Goal: Task Accomplishment & Management: Complete application form

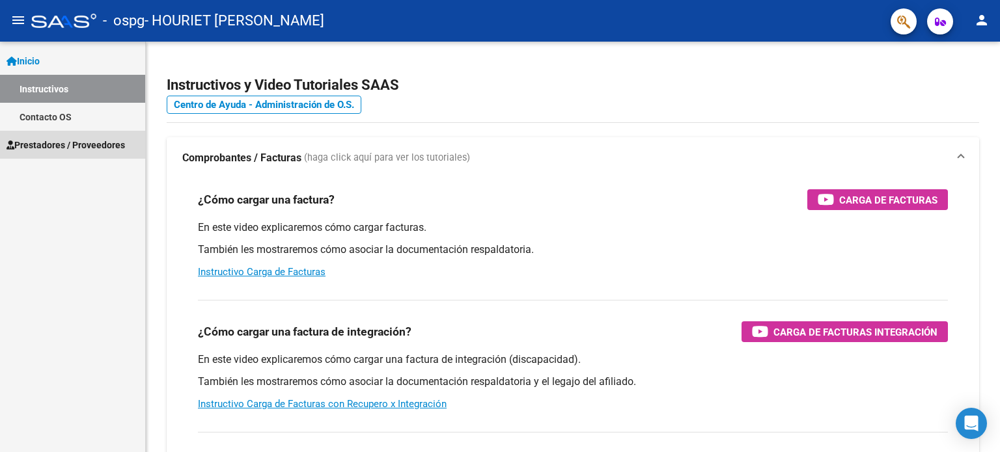
click at [70, 143] on span "Prestadores / Proveedores" at bounding box center [66, 145] width 118 height 14
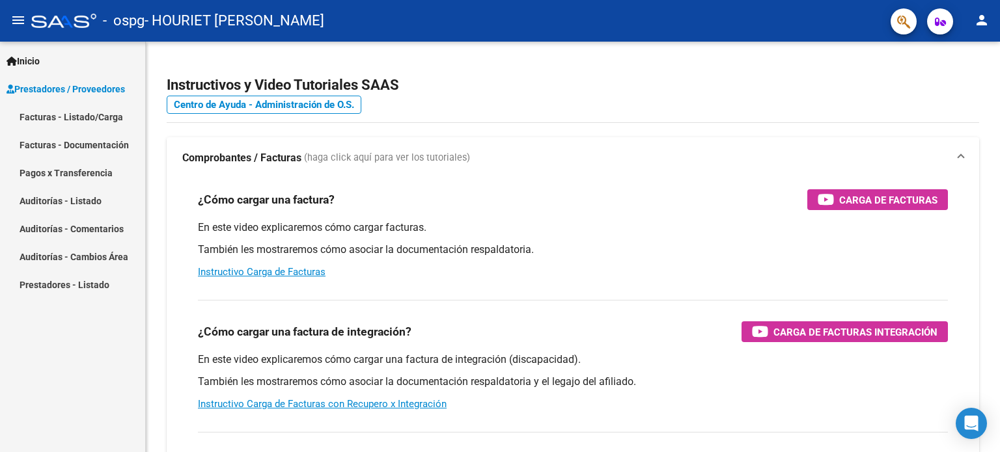
click at [88, 94] on span "Prestadores / Proveedores" at bounding box center [66, 89] width 118 height 14
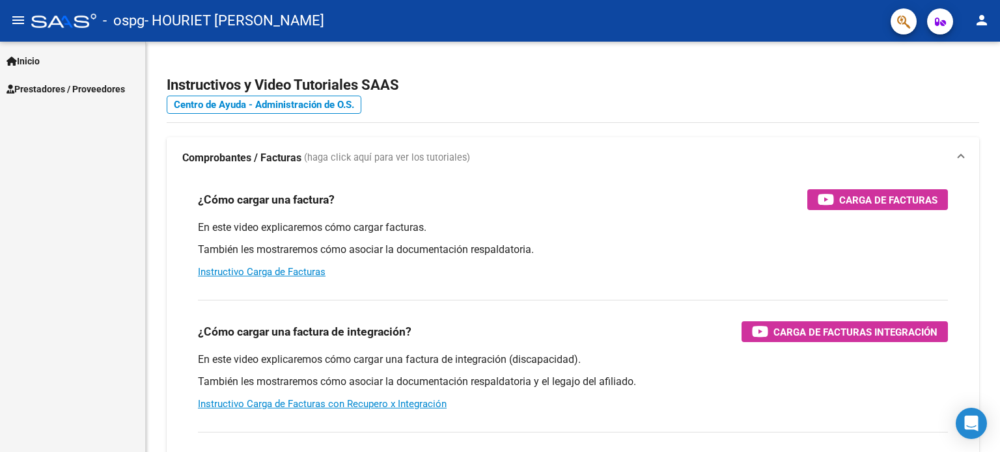
click at [83, 92] on span "Prestadores / Proveedores" at bounding box center [66, 89] width 118 height 14
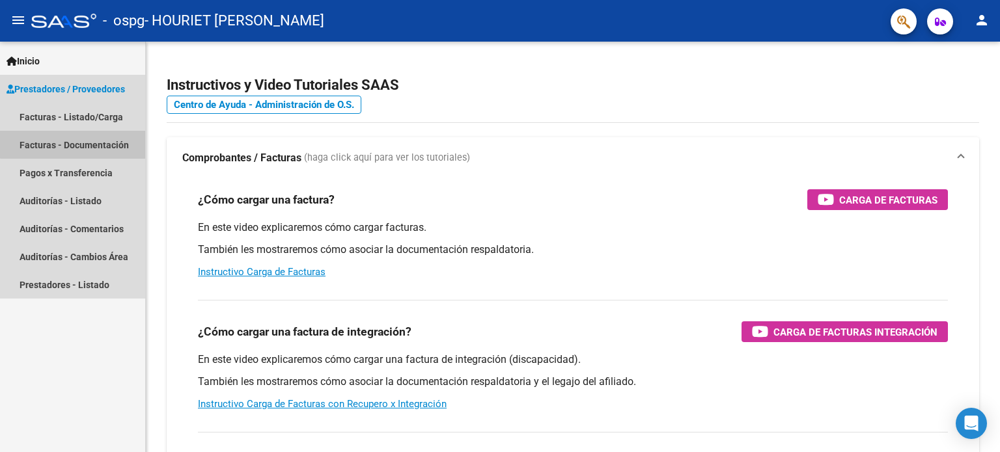
click at [86, 137] on link "Facturas - Documentación" at bounding box center [72, 145] width 145 height 28
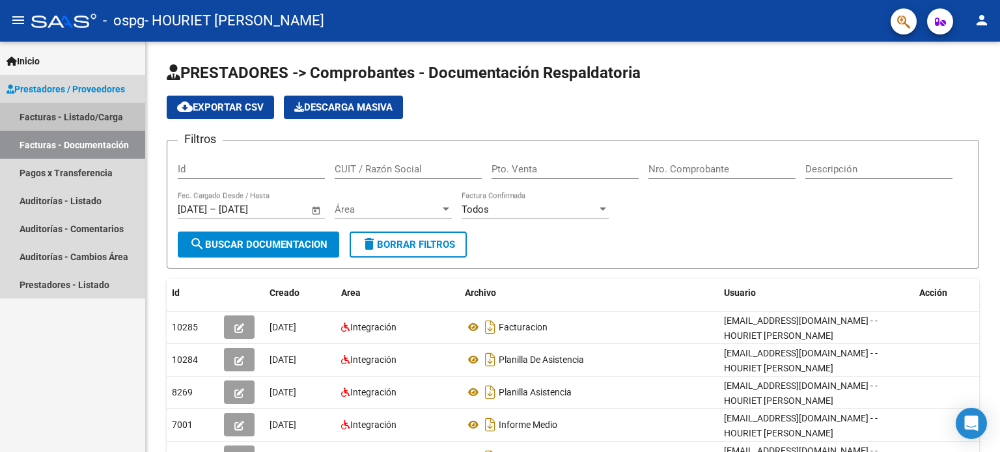
click at [105, 122] on link "Facturas - Listado/Carga" at bounding box center [72, 117] width 145 height 28
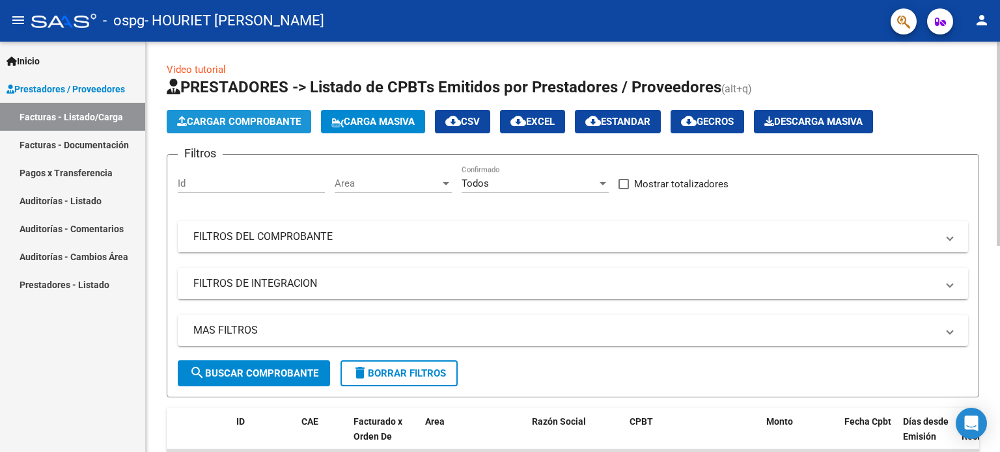
click at [238, 127] on button "Cargar Comprobante" at bounding box center [239, 121] width 144 height 23
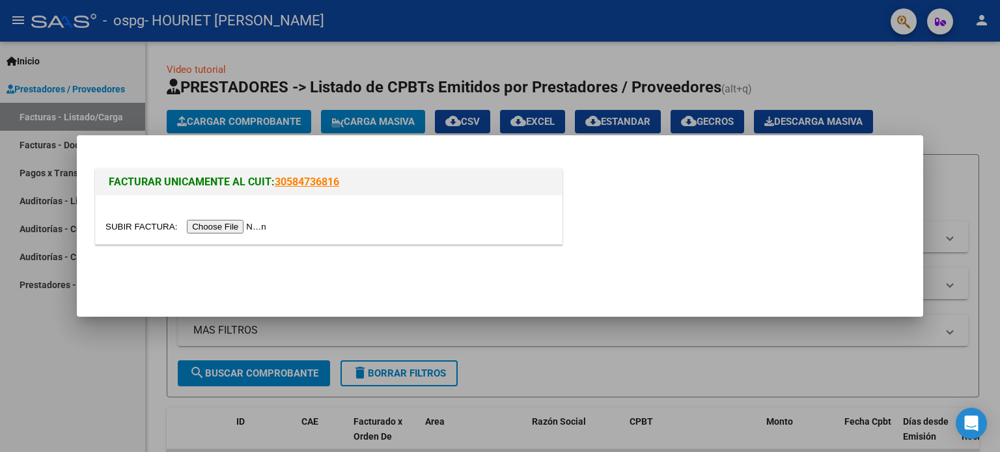
click at [245, 232] on input "file" at bounding box center [187, 227] width 165 height 14
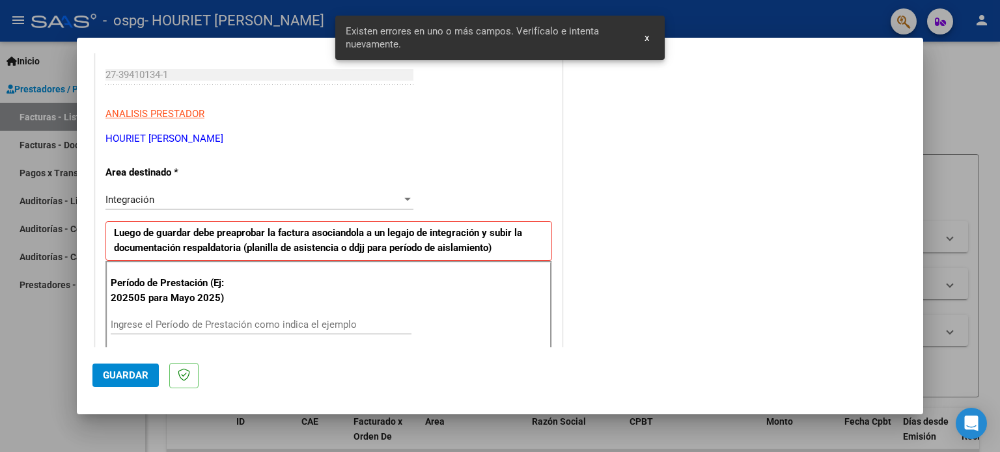
scroll to position [325, 0]
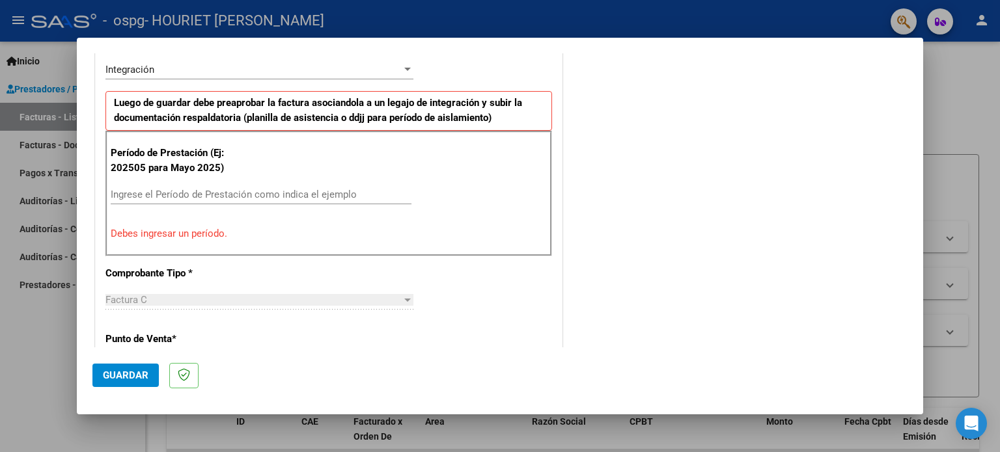
click at [161, 193] on input "Ingrese el Período de Prestación como indica el ejemplo" at bounding box center [261, 195] width 301 height 12
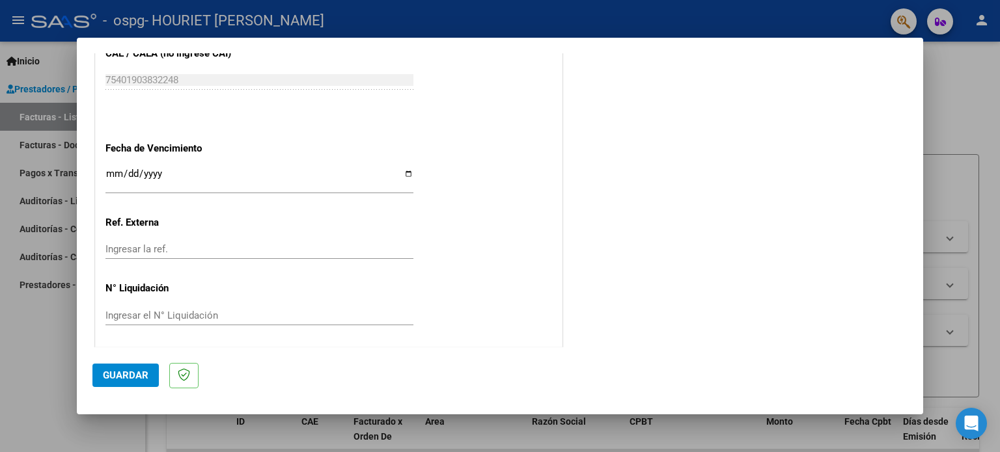
scroll to position [849, 0]
type input "202509"
click at [400, 169] on input "Ingresar la fecha" at bounding box center [259, 178] width 308 height 21
type input "[DATE]"
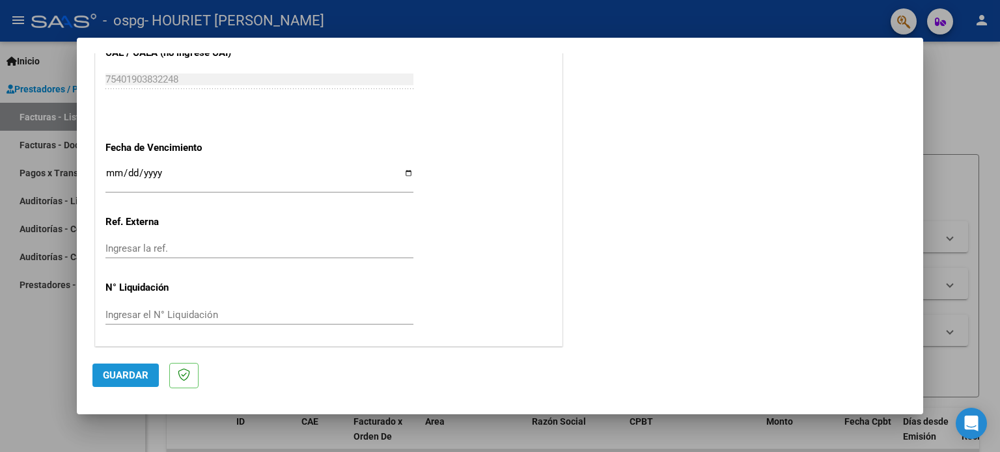
click at [136, 375] on span "Guardar" at bounding box center [126, 376] width 46 height 12
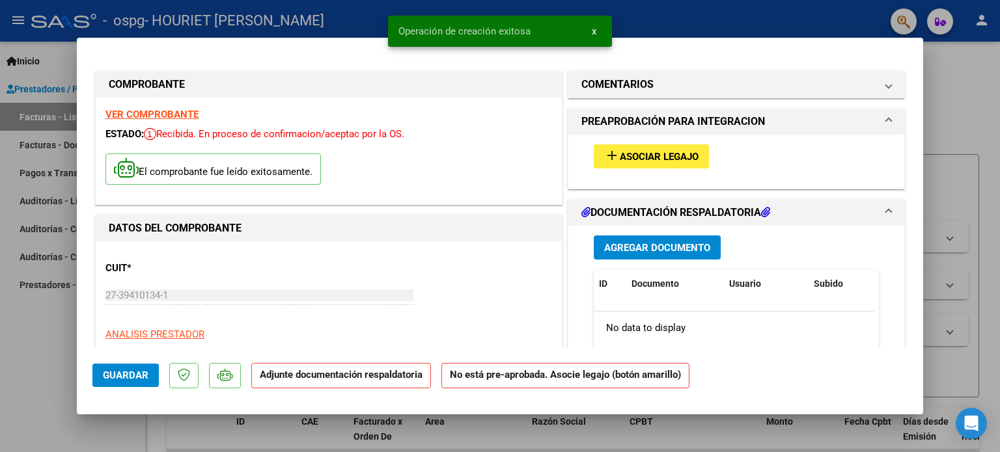
click at [628, 166] on button "add Asociar Legajo" at bounding box center [650, 156] width 115 height 24
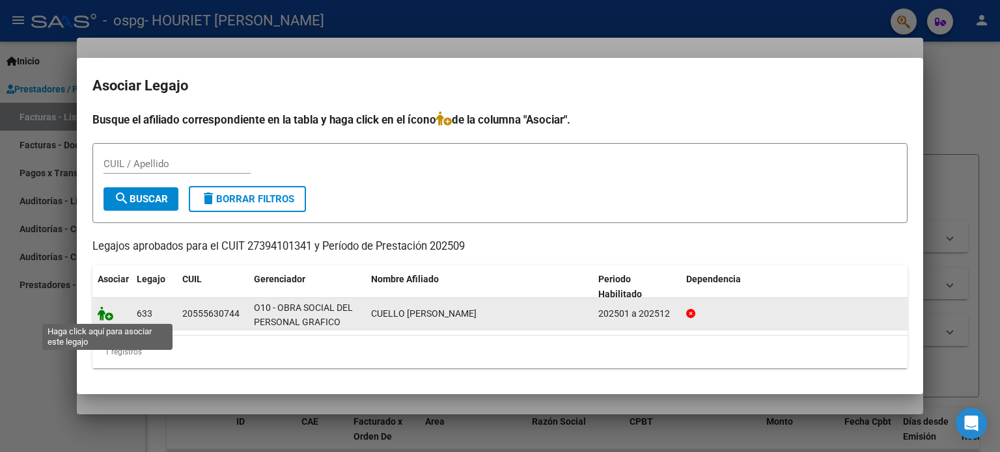
click at [111, 317] on icon at bounding box center [106, 313] width 16 height 14
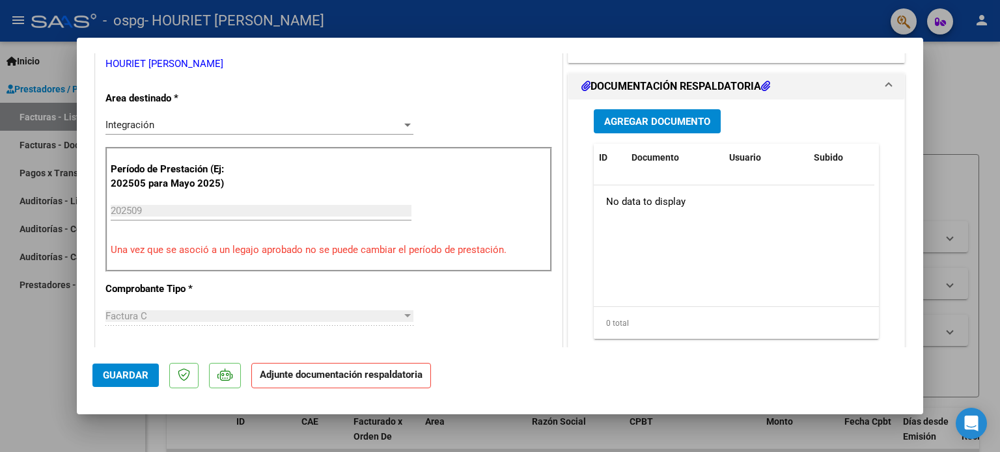
scroll to position [325, 0]
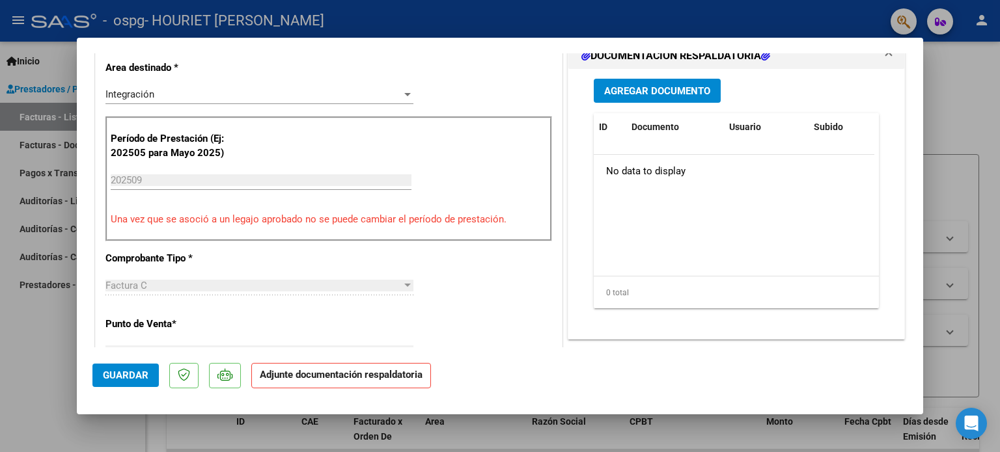
click at [656, 88] on span "Agregar Documento" at bounding box center [657, 91] width 106 height 12
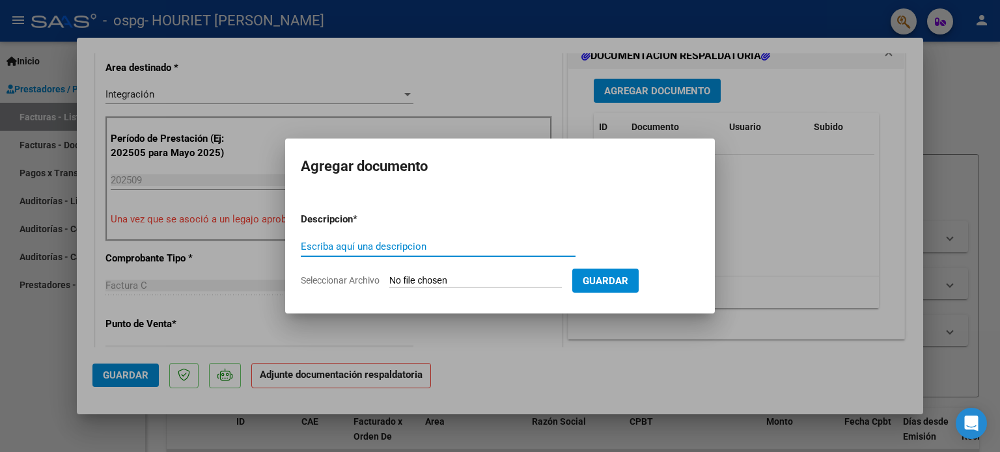
click at [435, 281] on input "Seleccionar Archivo" at bounding box center [475, 281] width 172 height 12
type input "C:\fakepath\Planilla asistencia [DATE]- [PERSON_NAME].pdf"
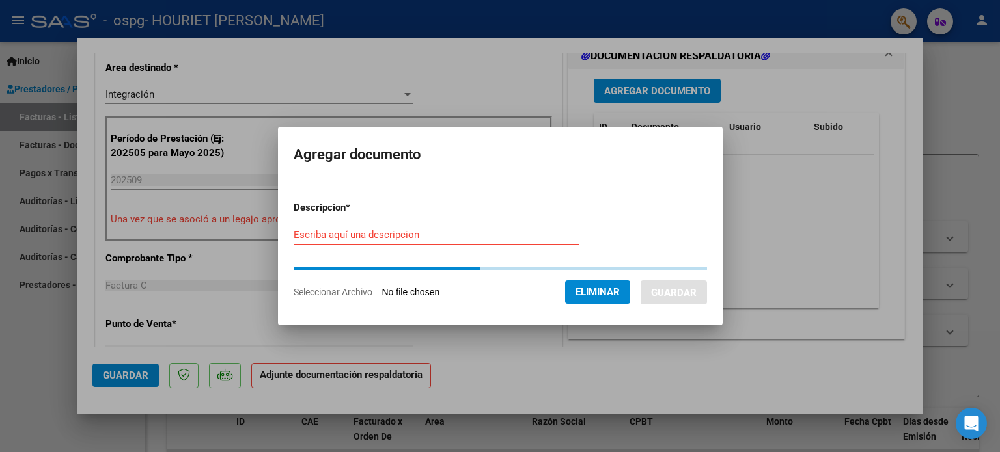
click at [403, 234] on input "Escriba aquí una descripcion" at bounding box center [435, 235] width 285 height 12
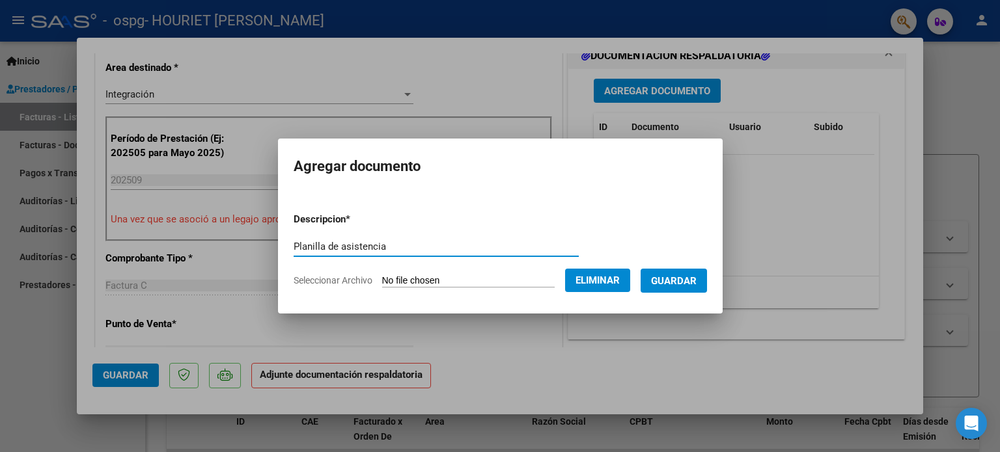
type input "Planilla de asistencia"
click at [687, 275] on span "Guardar" at bounding box center [674, 281] width 46 height 12
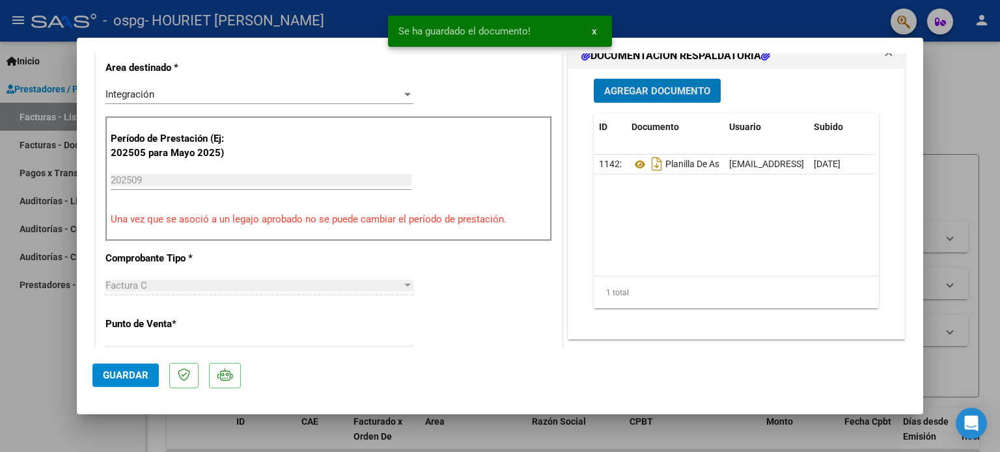
click at [112, 376] on span "Guardar" at bounding box center [126, 376] width 46 height 12
click at [951, 88] on div at bounding box center [500, 226] width 1000 height 452
type input "$ 0,00"
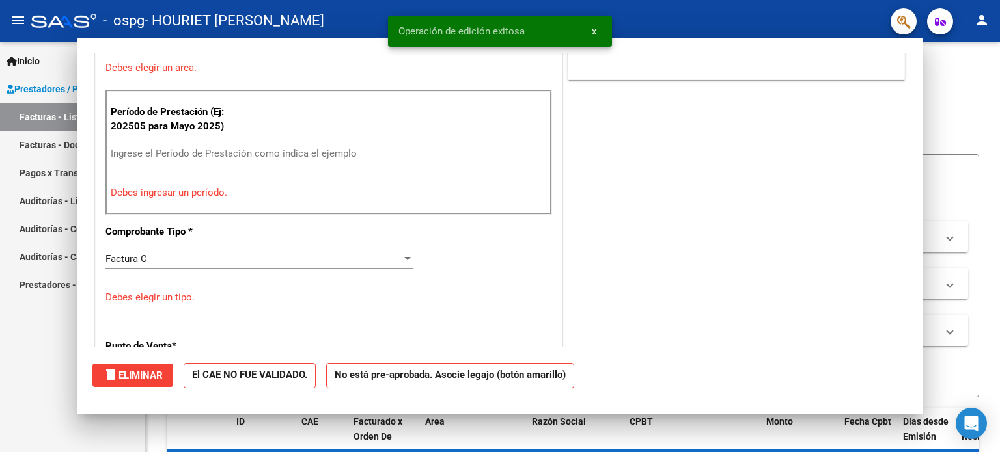
scroll to position [269, 0]
